Goal: Information Seeking & Learning: Check status

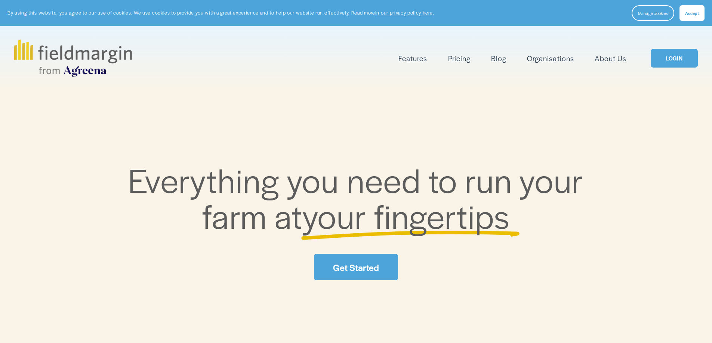
click at [672, 67] on link "LOGIN" at bounding box center [673, 58] width 47 height 19
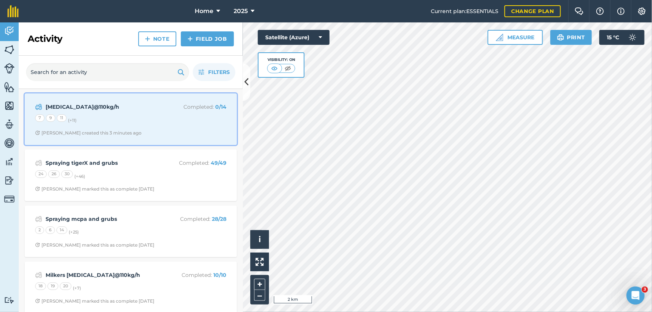
click at [168, 124] on div "Urea@110kg/h Completed : 0 / 14 7 9 11 (+ 11 ) Stephen S created this 3 minutes…" at bounding box center [130, 119] width 203 height 43
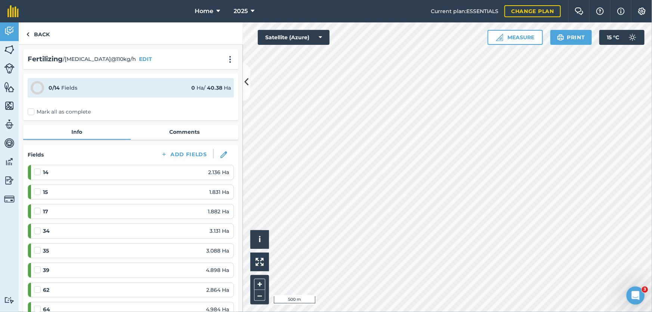
click at [490, 312] on html "Home 2025 Current plan : ESSENTIALS Change plan Farm Chat Help Info Settings Ho…" at bounding box center [326, 156] width 652 height 312
click at [41, 35] on link "Back" at bounding box center [38, 33] width 38 height 22
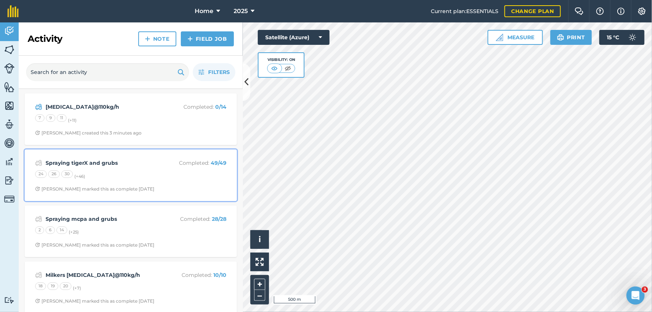
click at [208, 155] on div "Spraying tigerX and grubs Completed : 49 / 49 24 26 30 (+ 46 ) Jack H marked th…" at bounding box center [130, 175] width 203 height 43
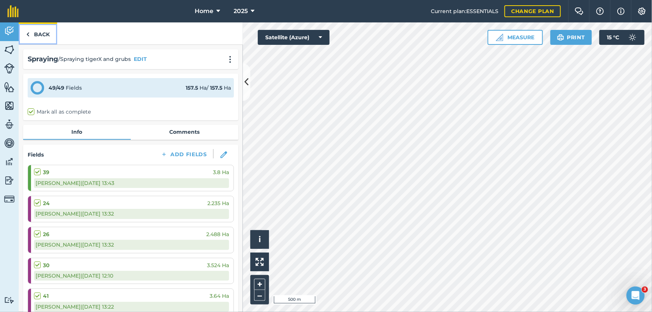
click at [42, 30] on link "Back" at bounding box center [38, 33] width 38 height 22
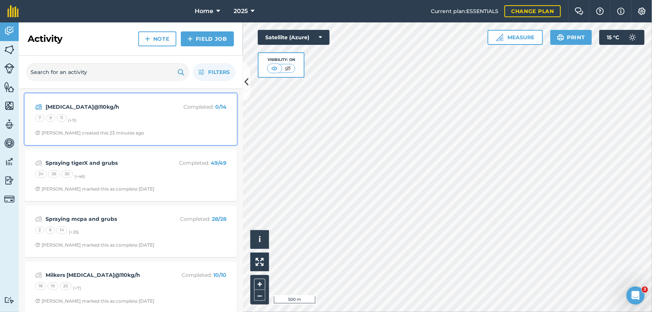
click at [160, 130] on span "Stephen S created this 23 minutes ago" at bounding box center [130, 133] width 191 height 6
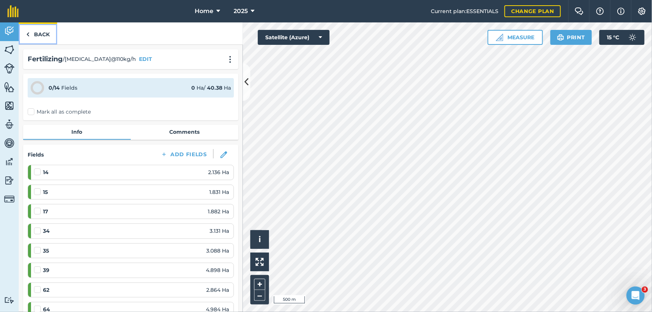
click at [49, 35] on link "Back" at bounding box center [38, 33] width 38 height 22
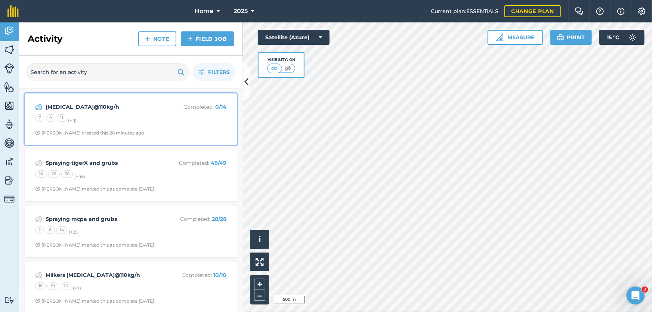
click at [187, 129] on div "Urea@110kg/h Completed : 0 / 14 7 9 11 (+ 11 ) Stephen S created this 26 minute…" at bounding box center [130, 119] width 203 height 43
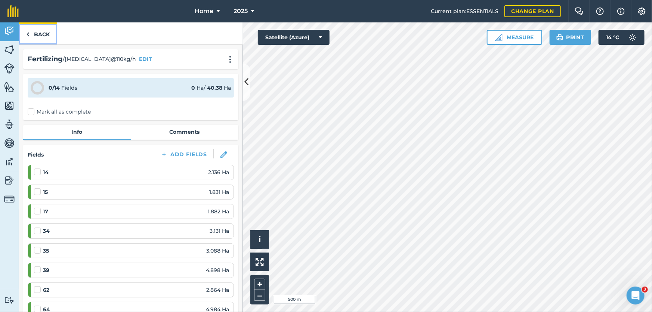
click at [45, 32] on link "Back" at bounding box center [38, 33] width 38 height 22
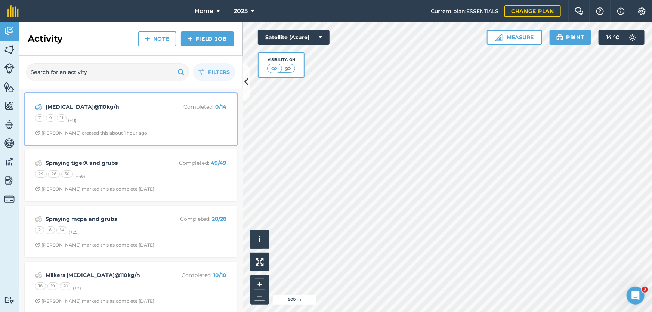
click at [187, 133] on span "[PERSON_NAME] created this about 1 hour ago" at bounding box center [130, 133] width 191 height 6
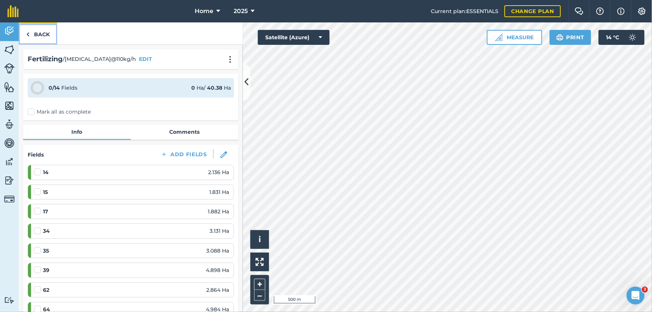
click at [54, 41] on link "Back" at bounding box center [38, 33] width 38 height 22
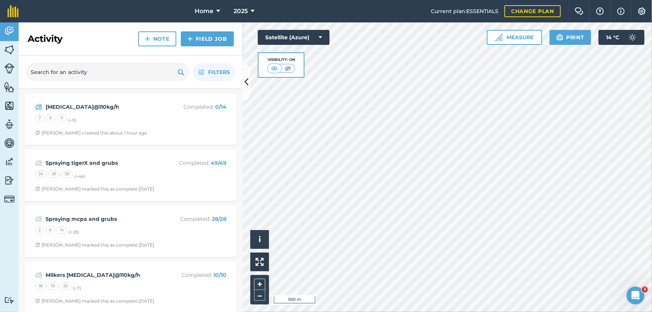
scroll to position [34, 0]
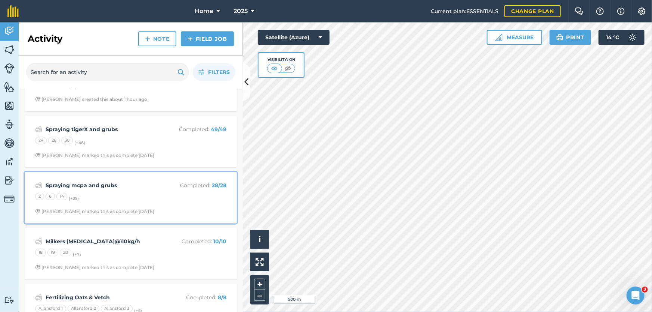
click at [167, 198] on div "2 6 14 (+ 25 )" at bounding box center [130, 198] width 191 height 10
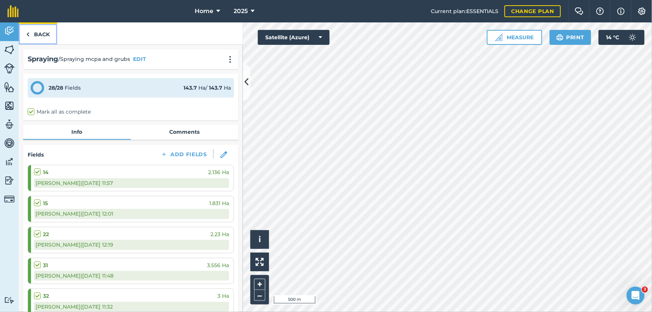
click at [43, 35] on link "Back" at bounding box center [38, 33] width 38 height 22
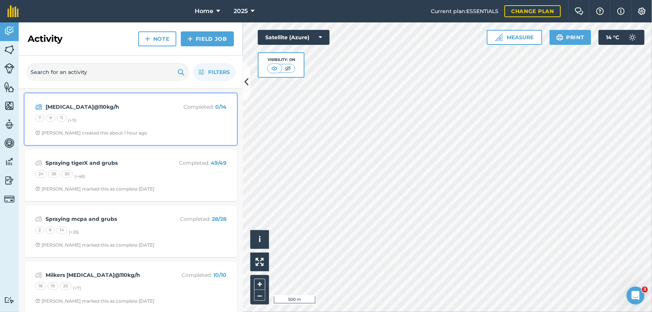
click at [110, 126] on div "[MEDICAL_DATA]@110kg/h Completed : 0 / 14 7 9 11 (+ 11 ) [PERSON_NAME] created …" at bounding box center [130, 119] width 203 height 43
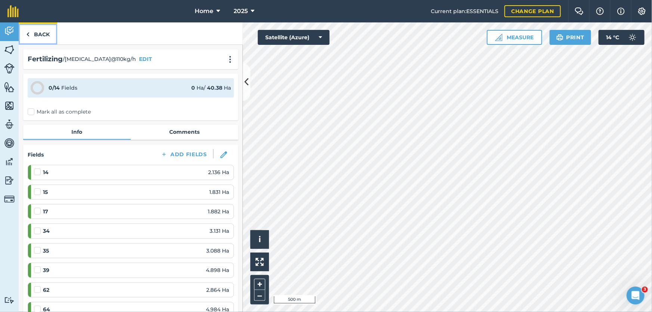
click at [49, 34] on link "Back" at bounding box center [38, 33] width 38 height 22
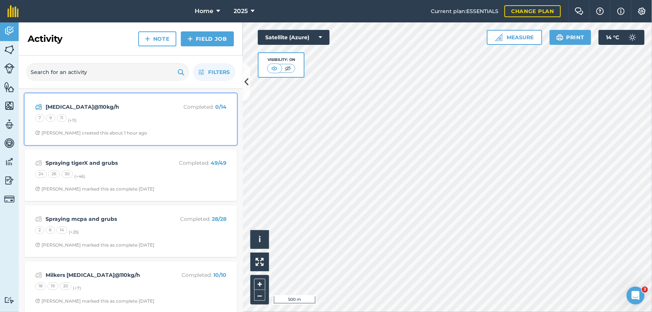
click at [154, 127] on div "[MEDICAL_DATA]@110kg/h Completed : 0 / 14 7 9 11 (+ 11 ) [PERSON_NAME] created …" at bounding box center [130, 119] width 203 height 43
